Goal: Go to known website: Access a specific website the user already knows

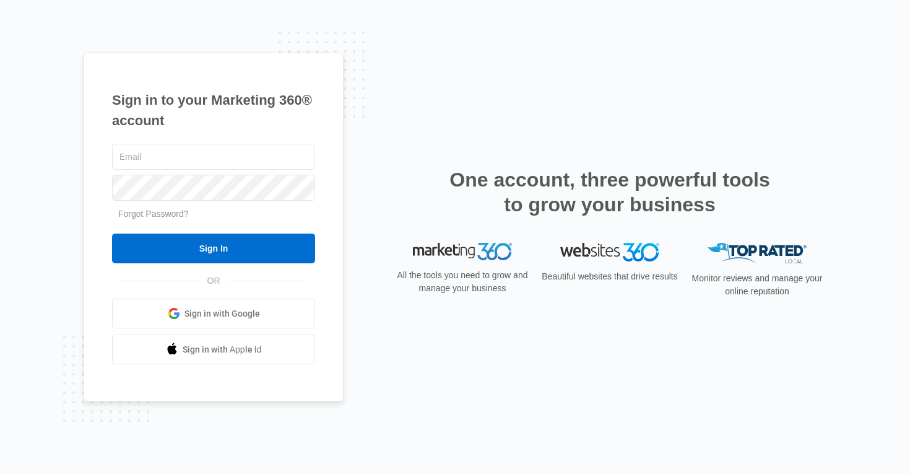
type input "[EMAIL_ADDRESS][PERSON_NAME][DOMAIN_NAME]"
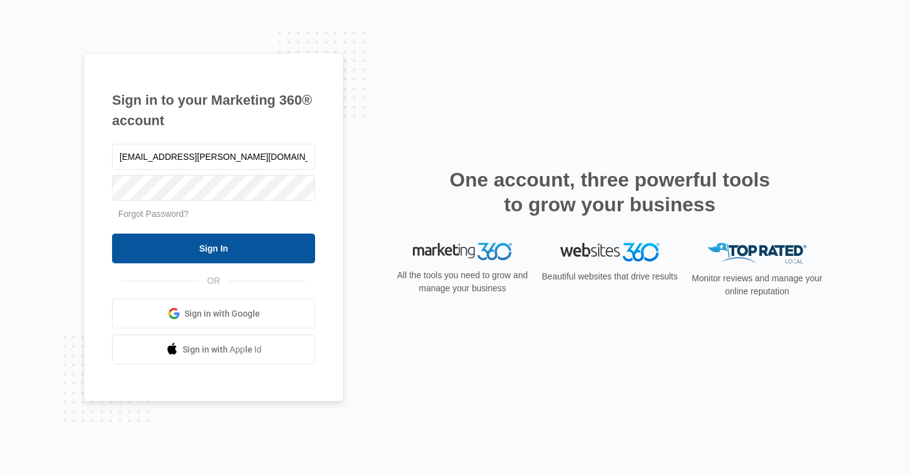
click at [212, 251] on input "Sign In" at bounding box center [213, 249] width 203 height 30
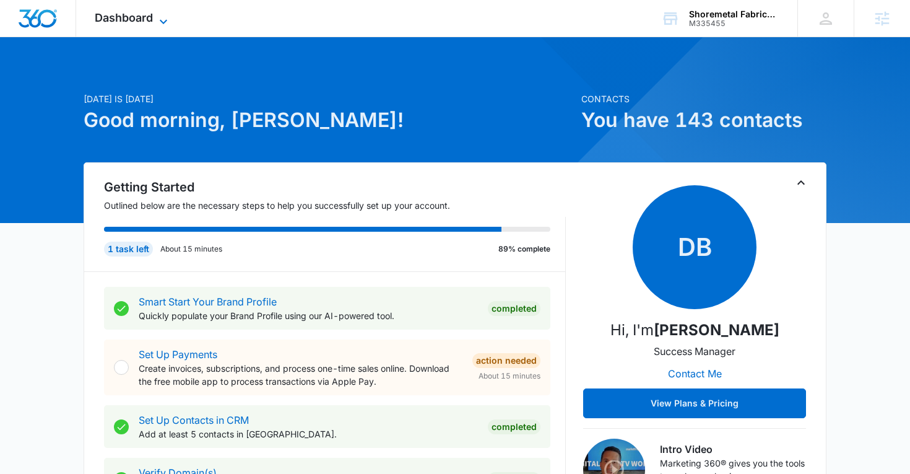
click at [158, 13] on div "Dashboard Apps Reputation Websites Forms CRM Email Social Shop Content Ads Inte…" at bounding box center [132, 18] width 113 height 37
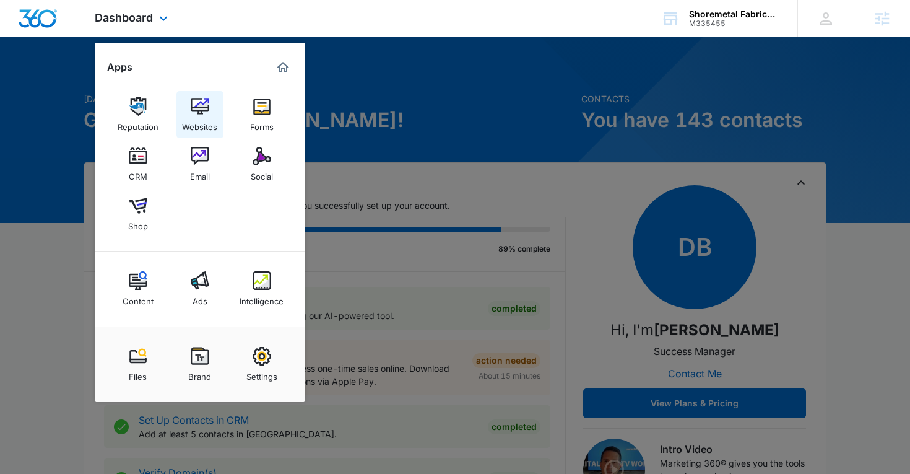
click at [203, 104] on img at bounding box center [200, 106] width 19 height 19
